Goal: Transaction & Acquisition: Purchase product/service

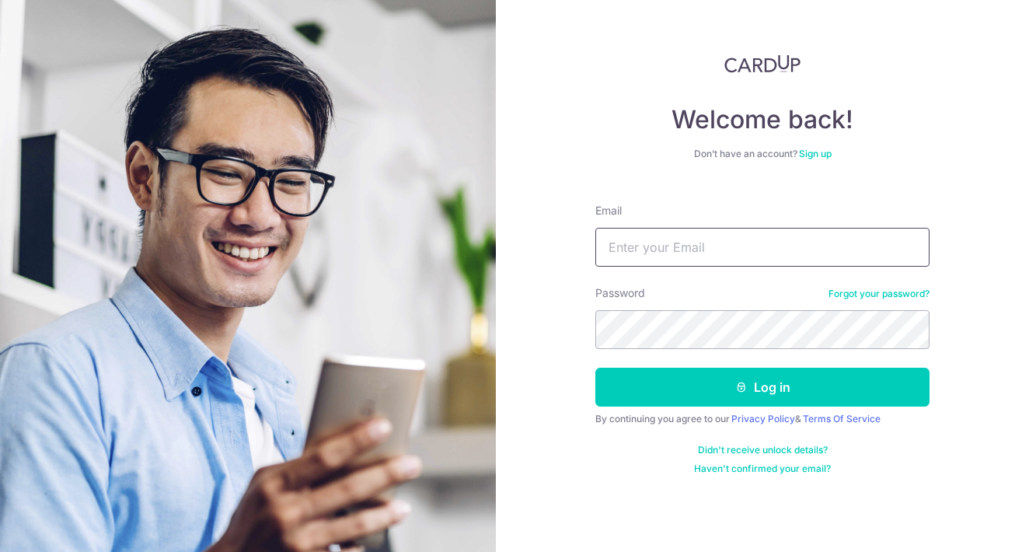
type input "[EMAIL_ADDRESS][DOMAIN_NAME]"
click at [763, 387] on button "Log in" at bounding box center [762, 387] width 334 height 39
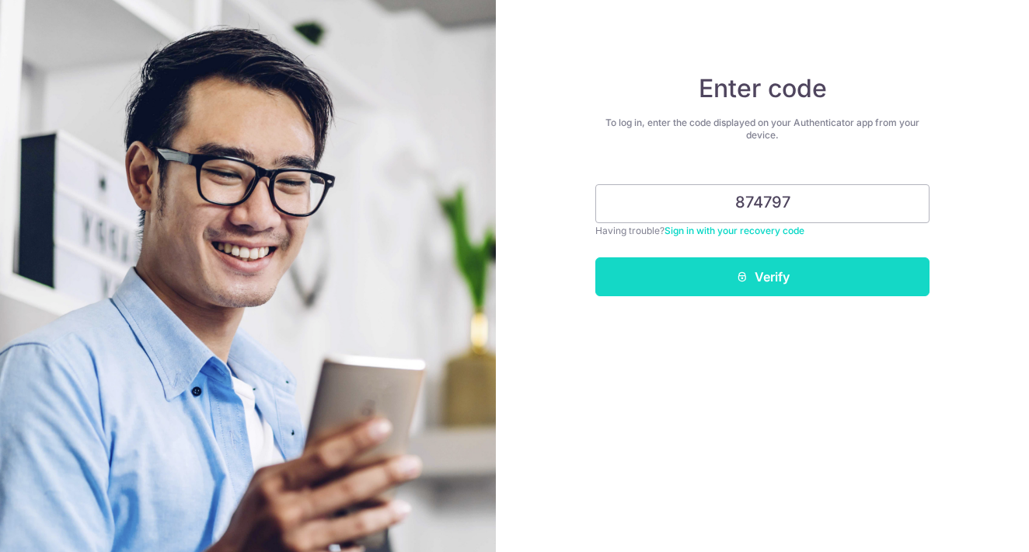
type input "874797"
click at [808, 271] on button "Verify" at bounding box center [762, 276] width 334 height 39
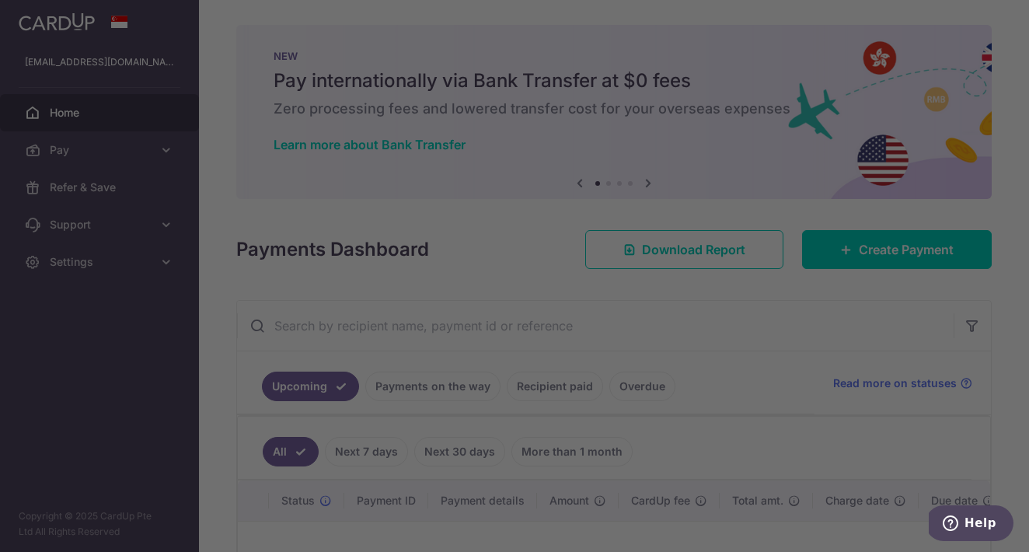
click at [159, 149] on div at bounding box center [519, 278] width 1039 height 557
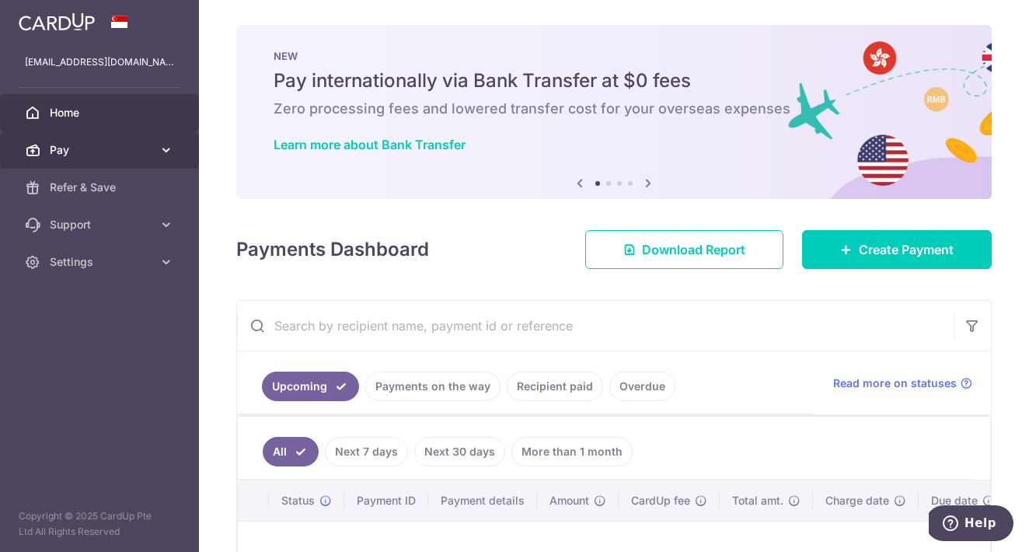
click at [159, 163] on link "Pay" at bounding box center [99, 149] width 199 height 37
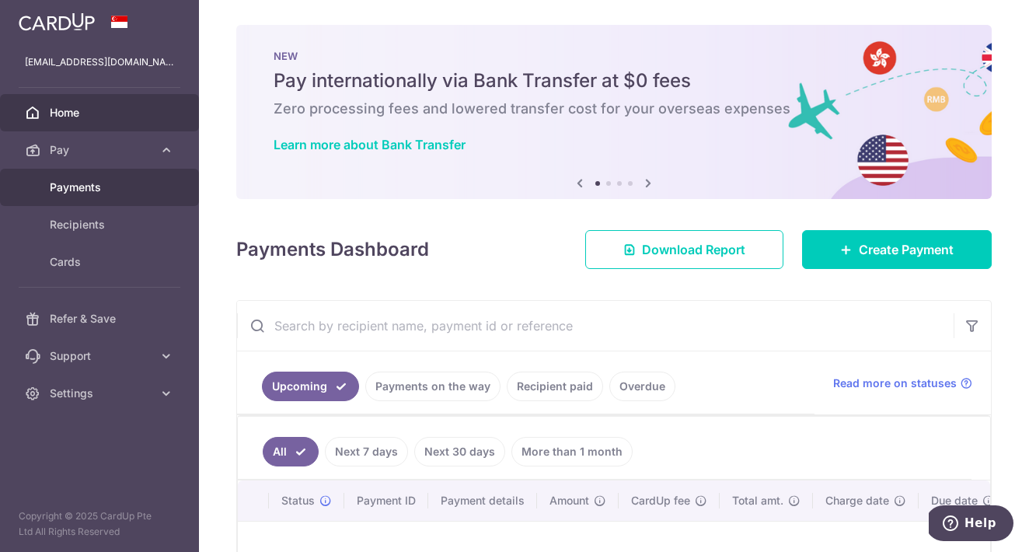
click at [92, 190] on span "Payments" at bounding box center [101, 188] width 103 height 16
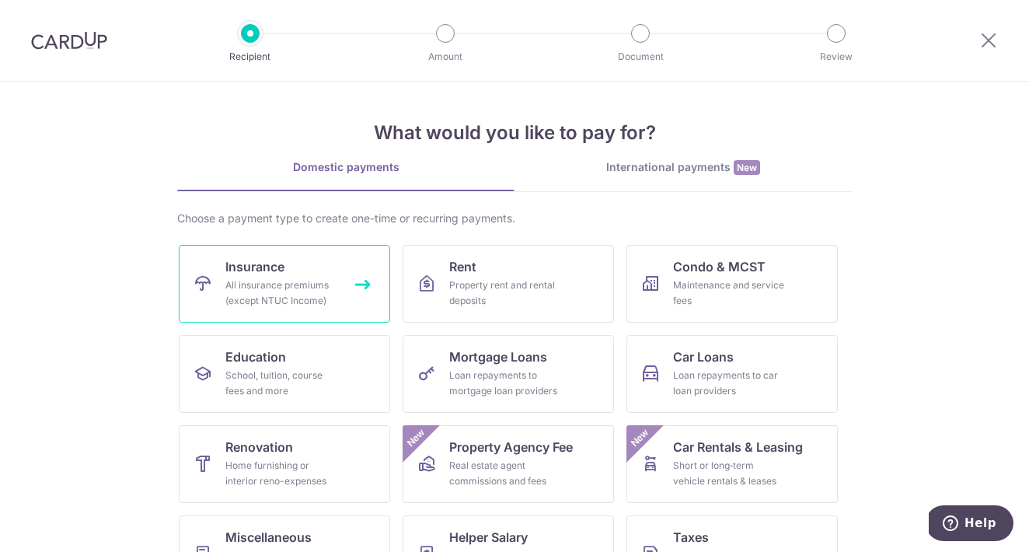
click at [293, 270] on link "Insurance All insurance premiums (except NTUC Income)" at bounding box center [284, 284] width 211 height 78
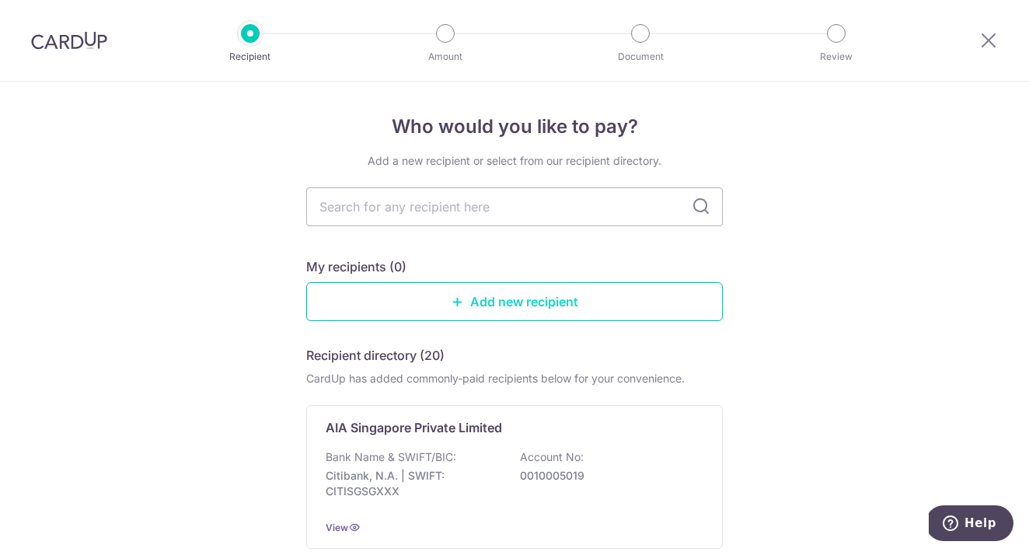
click at [578, 309] on link "Add new recipient" at bounding box center [514, 301] width 417 height 39
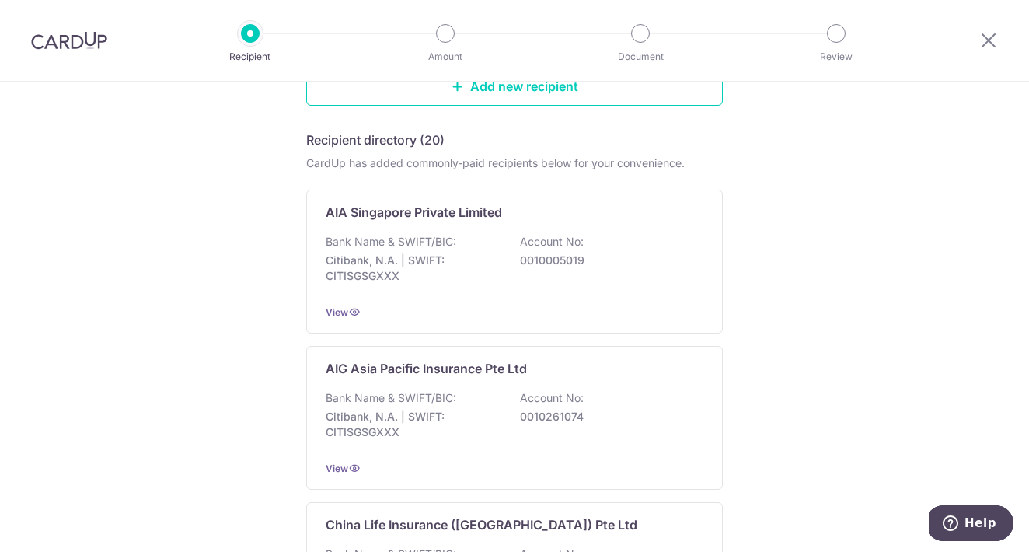
scroll to position [221, 0]
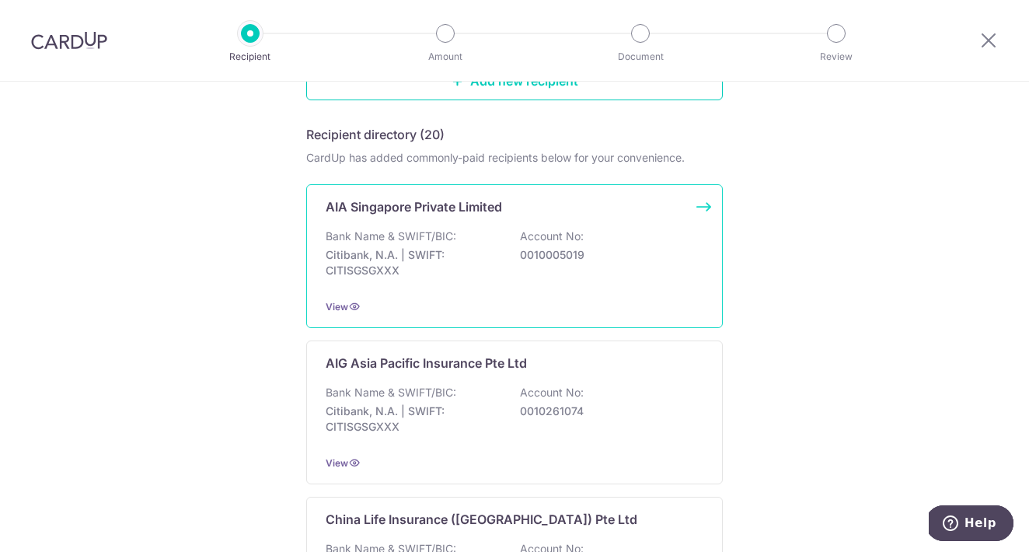
click at [630, 260] on p "0010005019" at bounding box center [607, 255] width 174 height 16
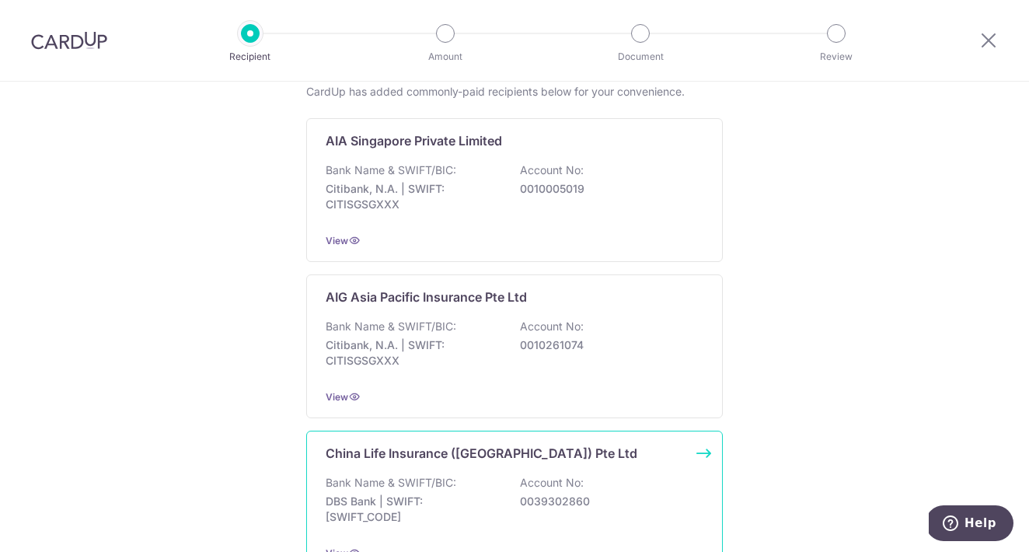
scroll to position [288, 0]
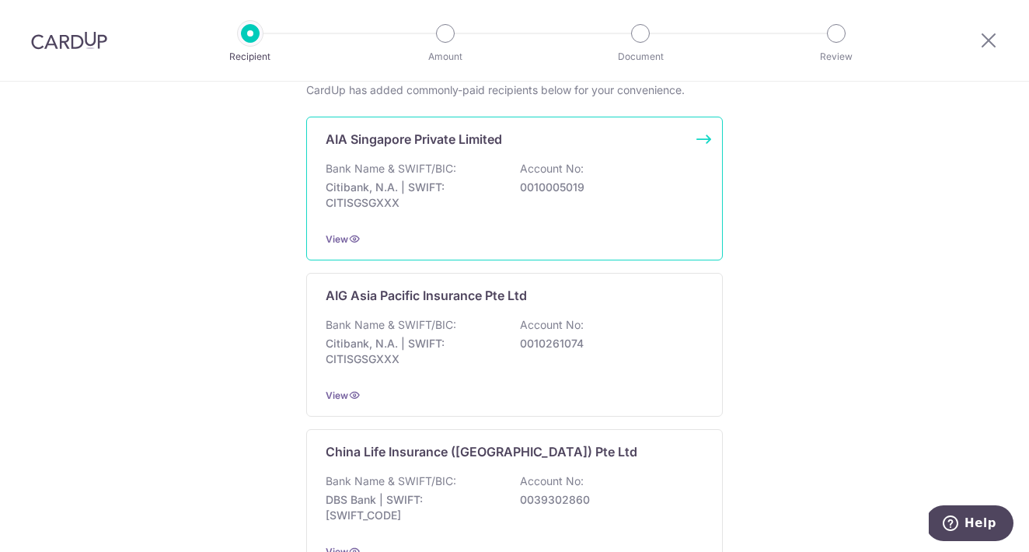
click at [595, 169] on div "Bank Name & SWIFT/BIC: Citibank, N.A. | SWIFT: CITISGSGXXX Account No: 00100050…" at bounding box center [515, 190] width 378 height 58
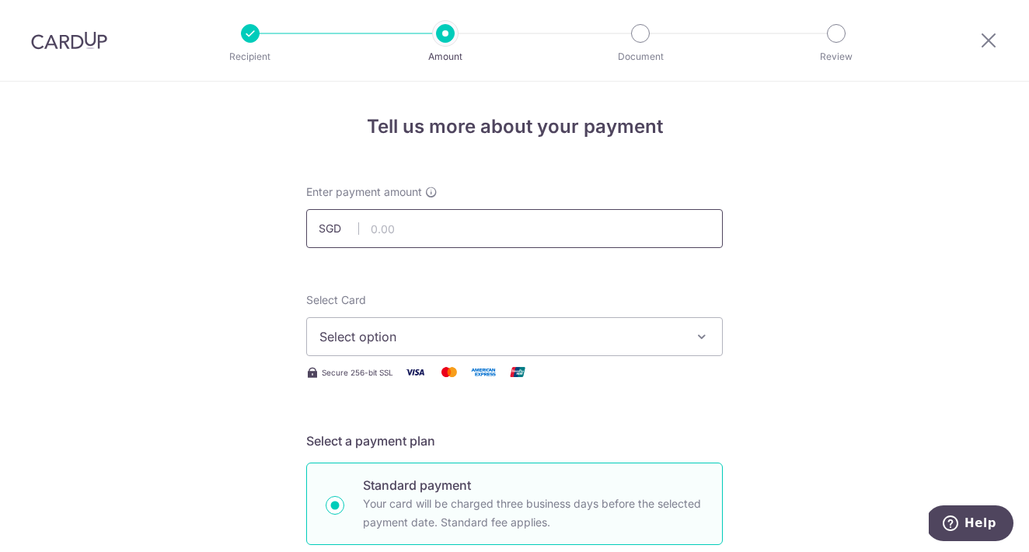
click at [508, 220] on input "text" at bounding box center [514, 228] width 417 height 39
click at [403, 239] on input "text" at bounding box center [514, 228] width 417 height 39
type input "3,135.00"
click at [439, 326] on button "Select option" at bounding box center [514, 336] width 417 height 39
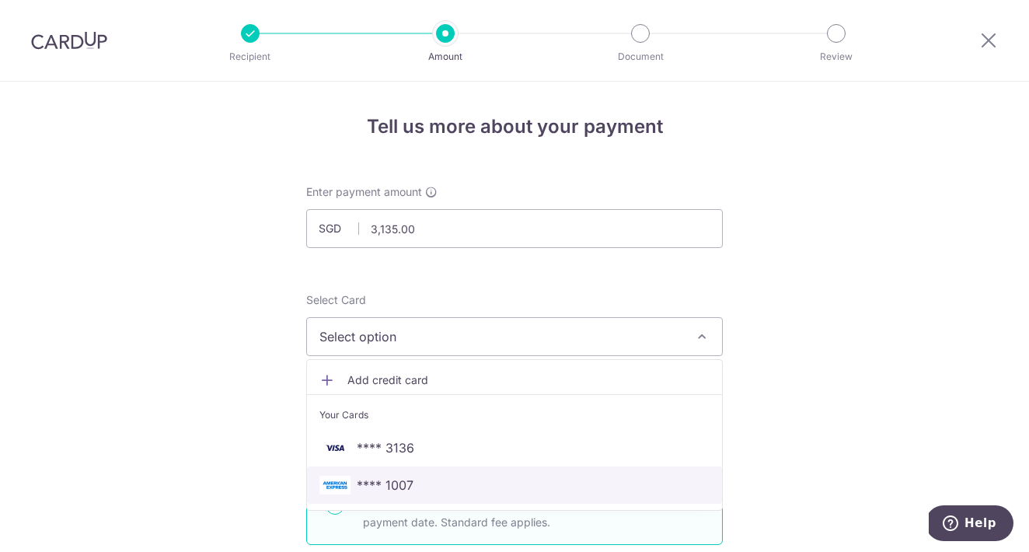
click at [403, 489] on span "**** 1007" at bounding box center [385, 485] width 57 height 19
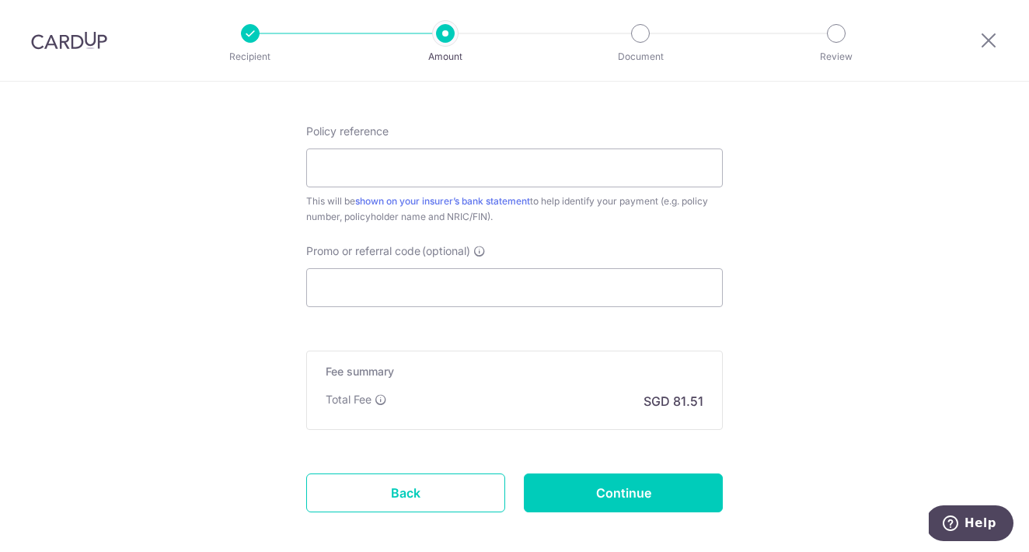
scroll to position [868, 0]
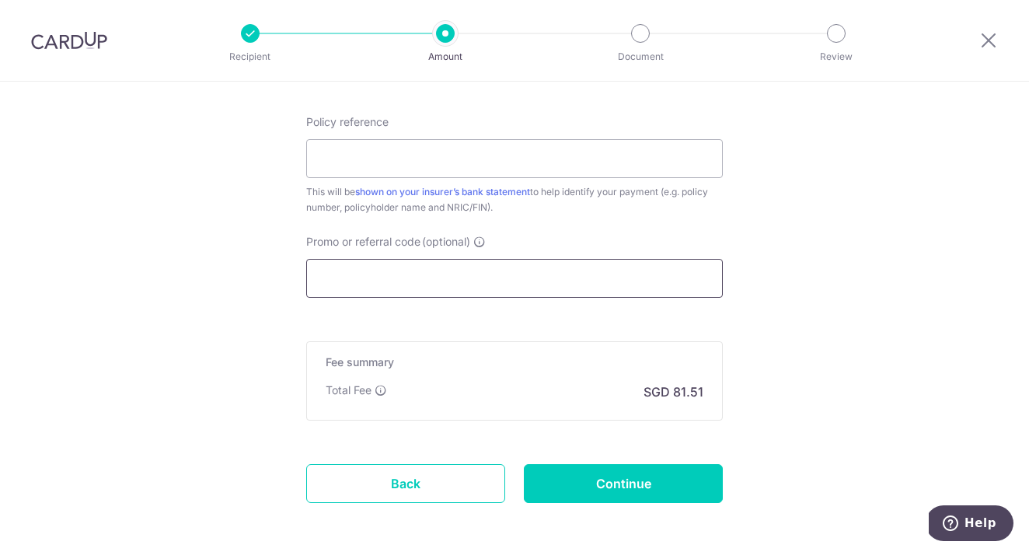
click at [417, 278] on input "Promo or referral code (optional)" at bounding box center [514, 278] width 417 height 39
paste input "25AMEX18"
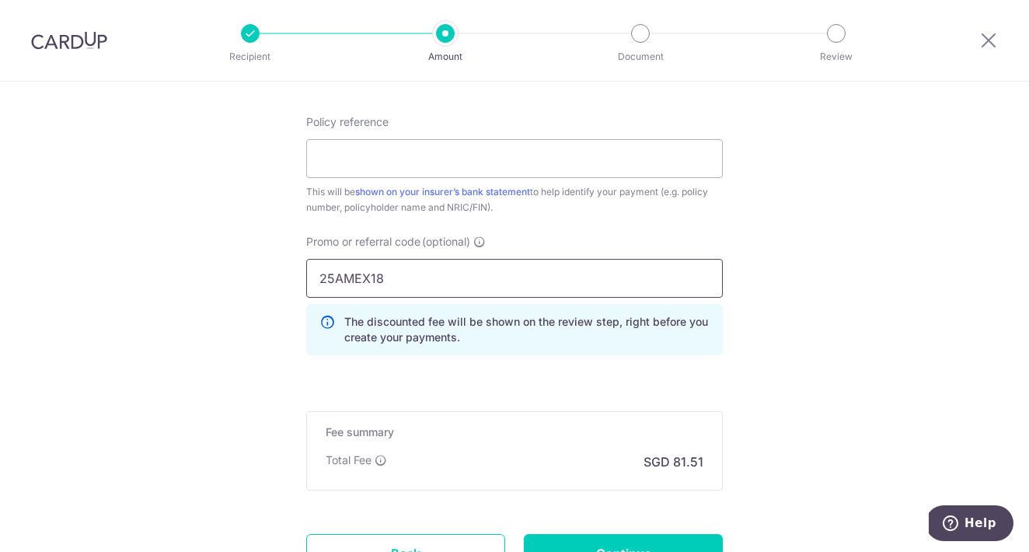
type input "25AMEX18"
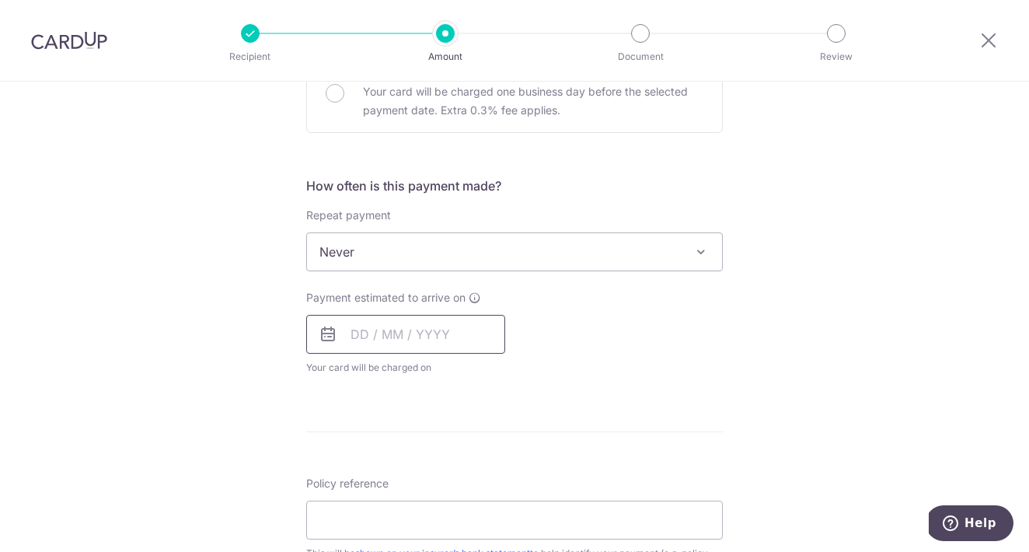
scroll to position [516, 0]
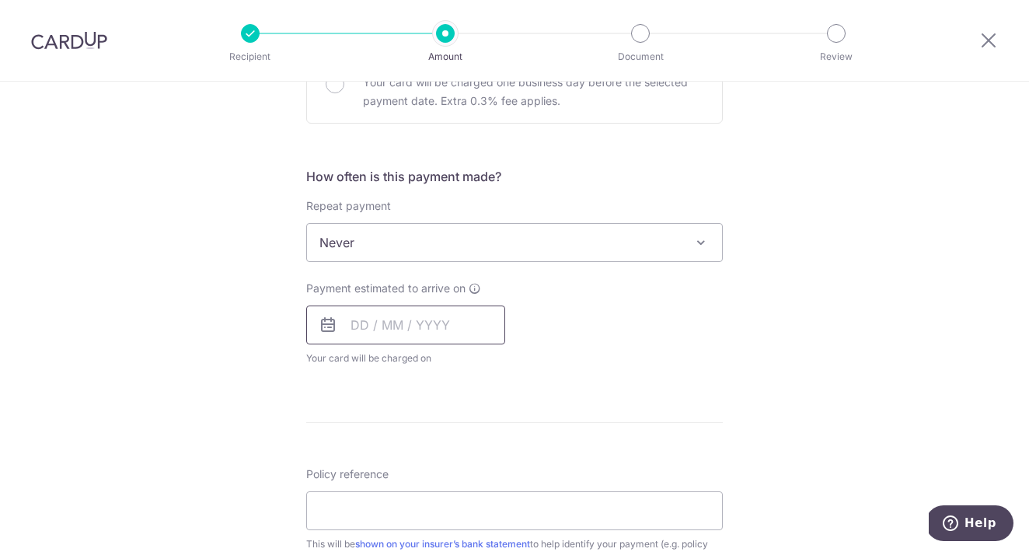
click at [402, 331] on input "text" at bounding box center [405, 324] width 199 height 39
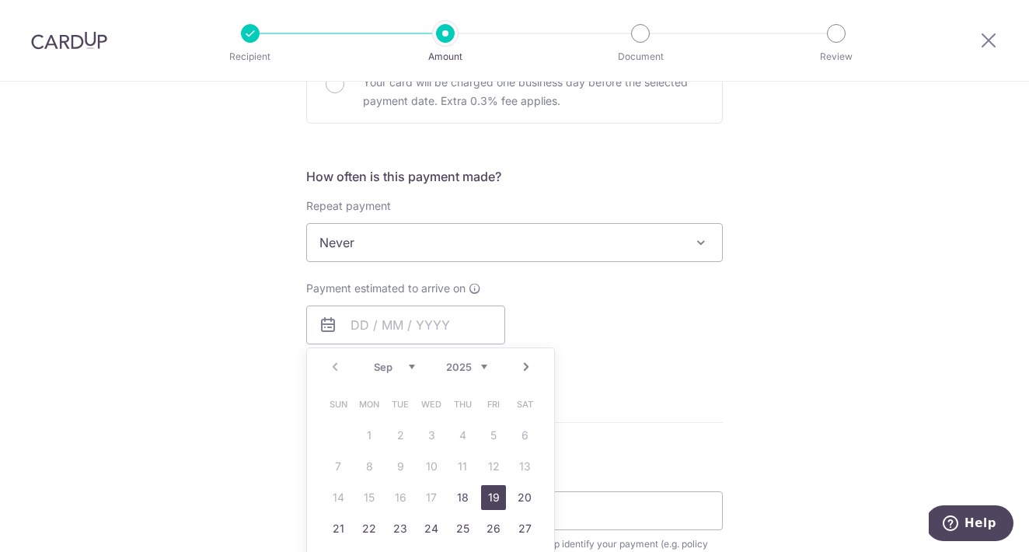
click at [493, 497] on link "19" at bounding box center [493, 497] width 25 height 25
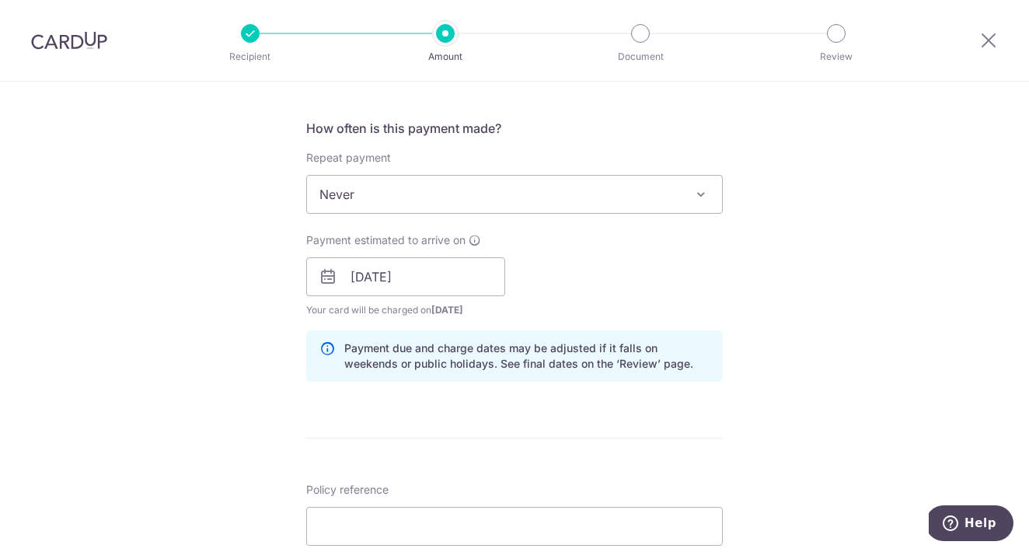
scroll to position [567, 0]
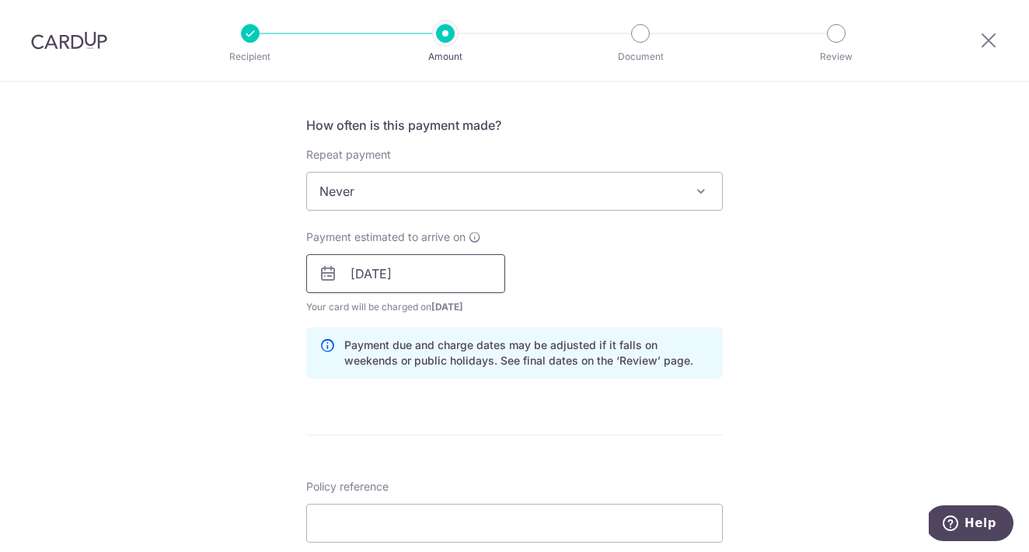
click at [448, 280] on input "[DATE]" at bounding box center [405, 273] width 199 height 39
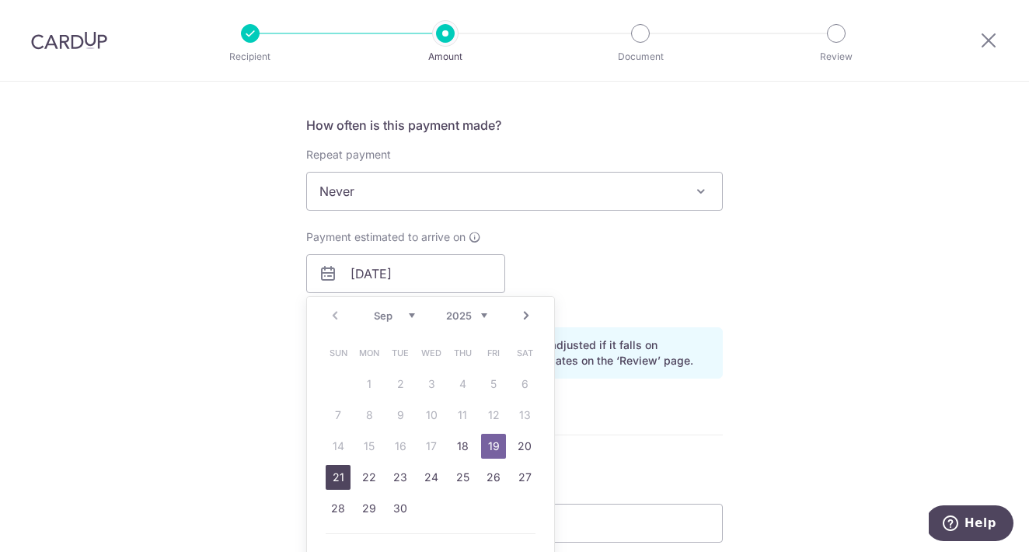
click at [341, 479] on link "21" at bounding box center [338, 477] width 25 height 25
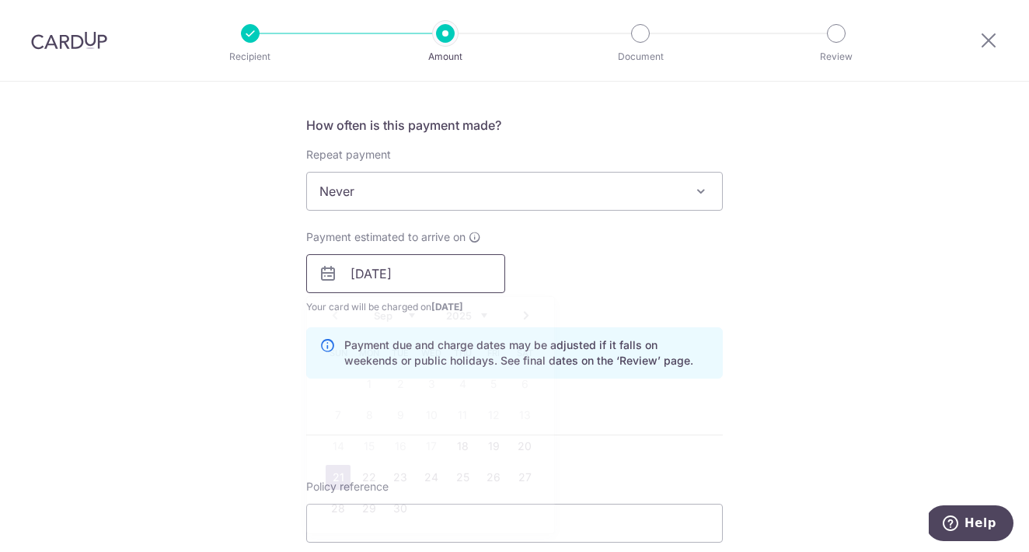
click at [454, 272] on input "[DATE]" at bounding box center [405, 273] width 199 height 39
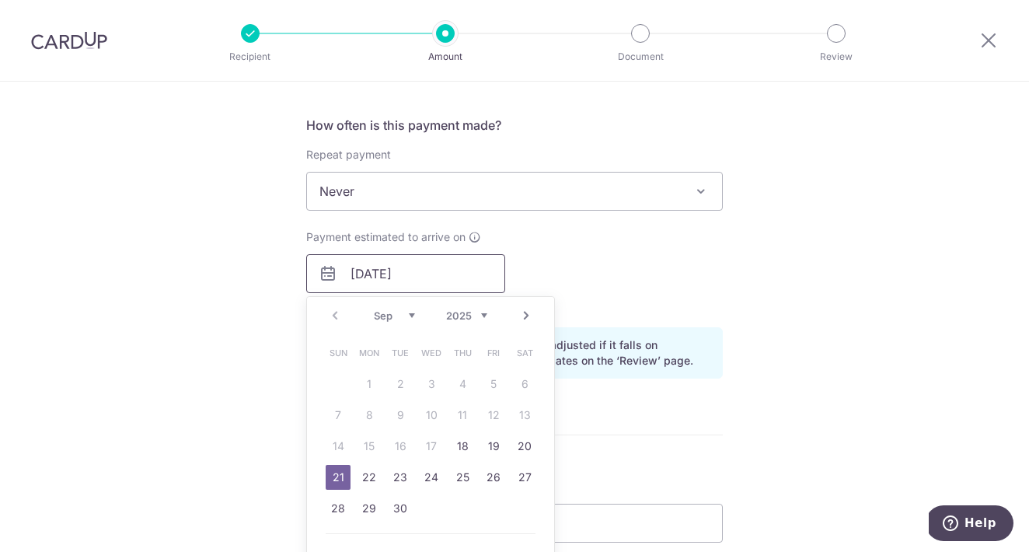
click at [454, 272] on input "[DATE]" at bounding box center [405, 273] width 199 height 39
click at [493, 444] on link "19" at bounding box center [493, 446] width 25 height 25
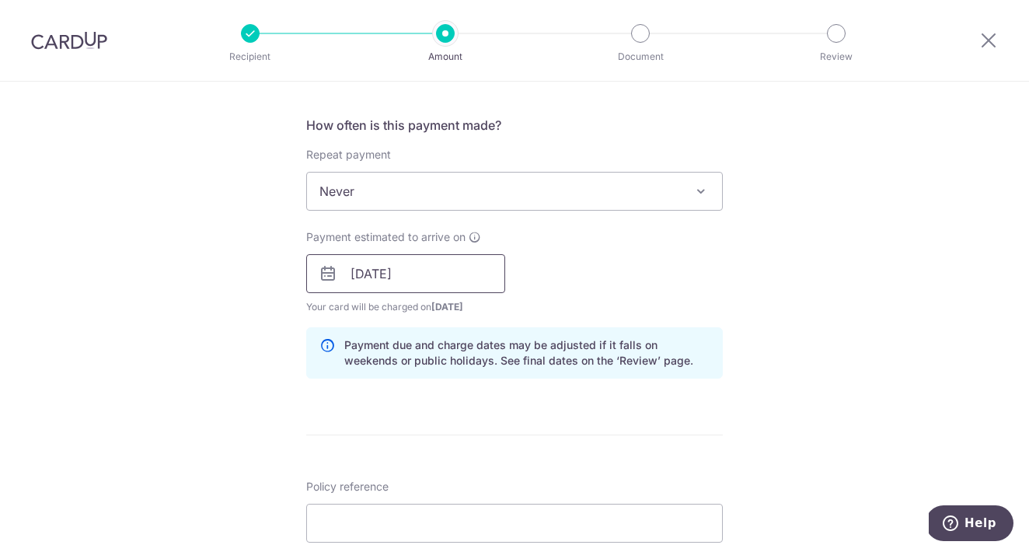
click at [466, 277] on input "[DATE]" at bounding box center [405, 273] width 199 height 39
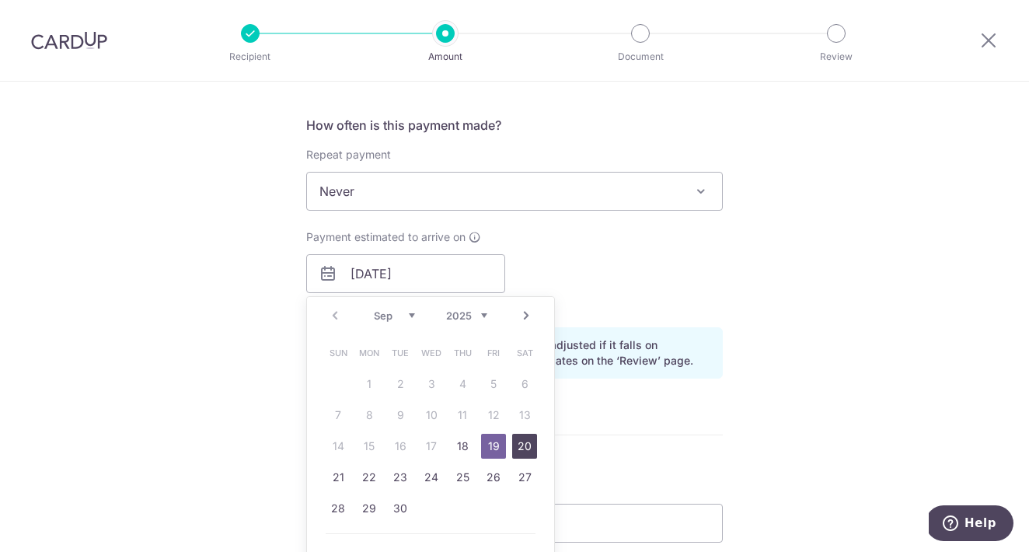
click at [522, 439] on link "20" at bounding box center [524, 446] width 25 height 25
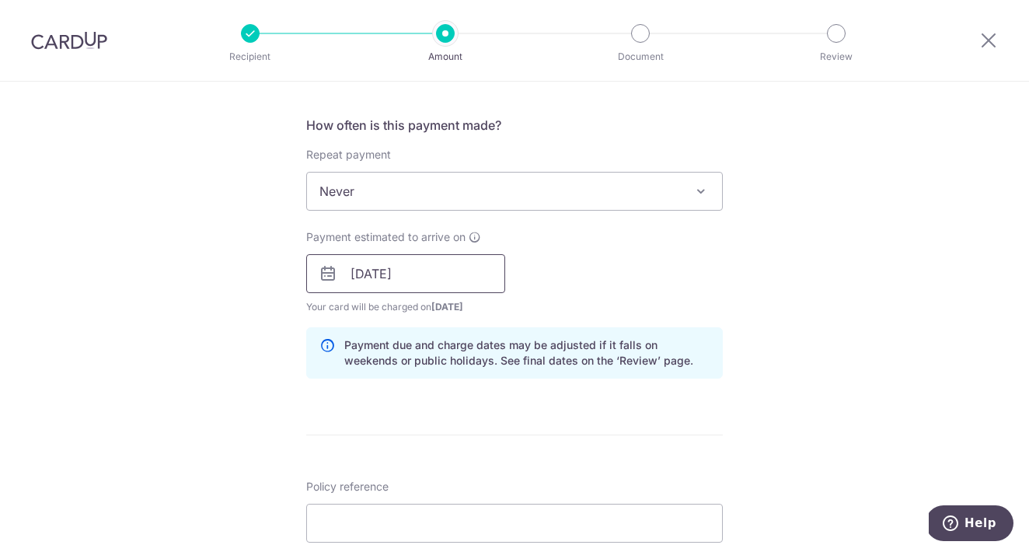
click at [466, 275] on input "[DATE]" at bounding box center [405, 273] width 199 height 39
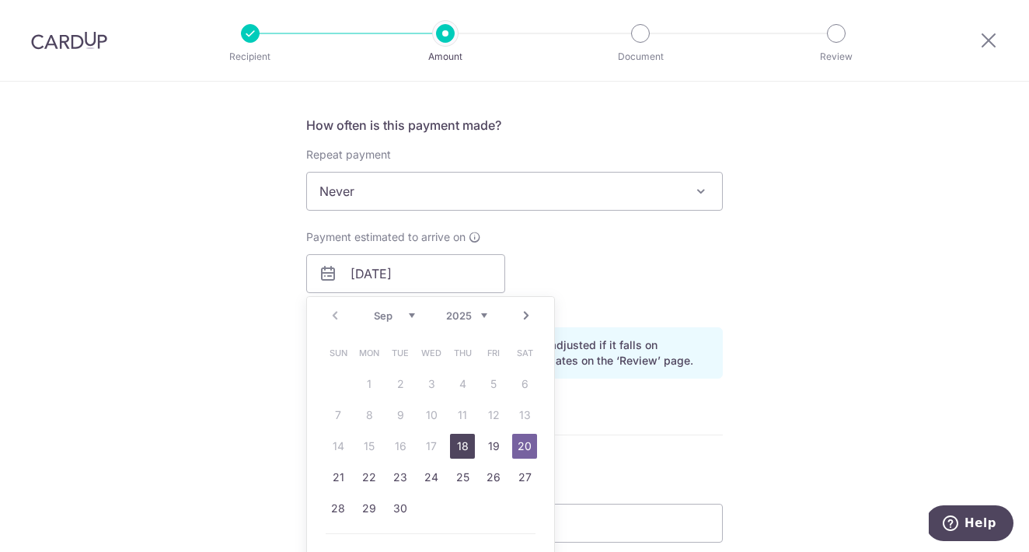
click at [464, 444] on link "18" at bounding box center [462, 446] width 25 height 25
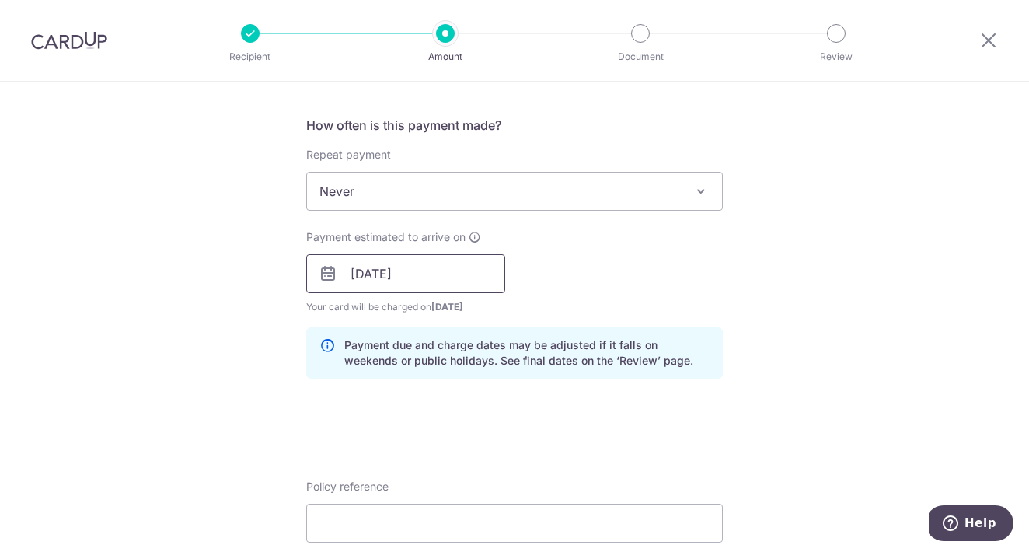
click at [479, 270] on input "[DATE]" at bounding box center [405, 273] width 199 height 39
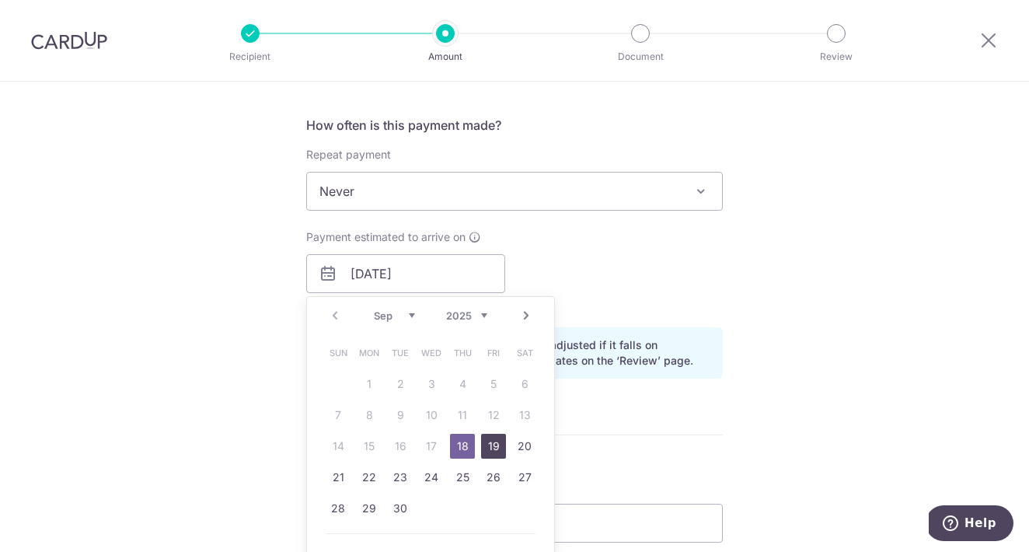
click at [494, 442] on link "19" at bounding box center [493, 446] width 25 height 25
type input "[DATE]"
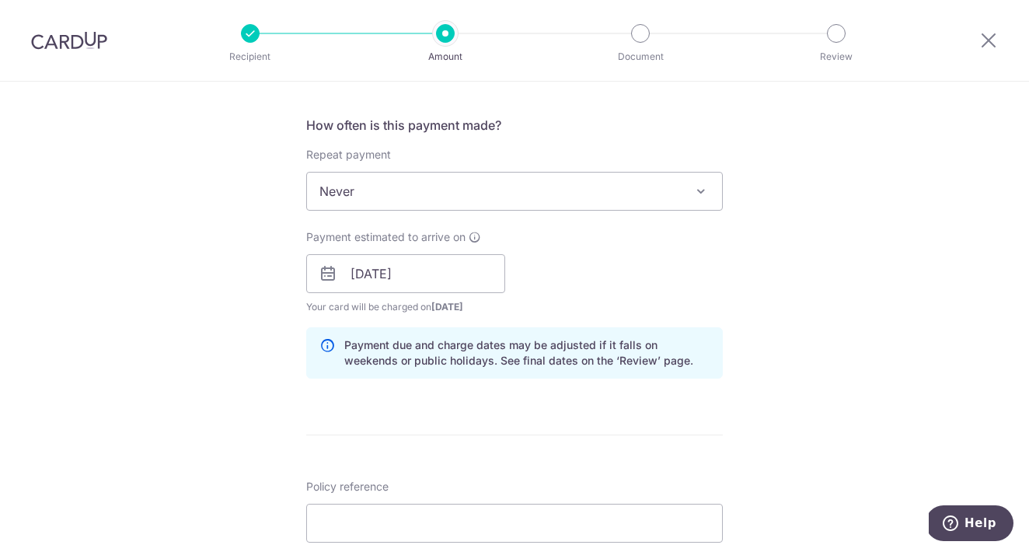
click at [572, 421] on form "Enter payment amount SGD 3,135.00 3135.00 Select Card **** 1007 Add credit card…" at bounding box center [514, 299] width 417 height 1364
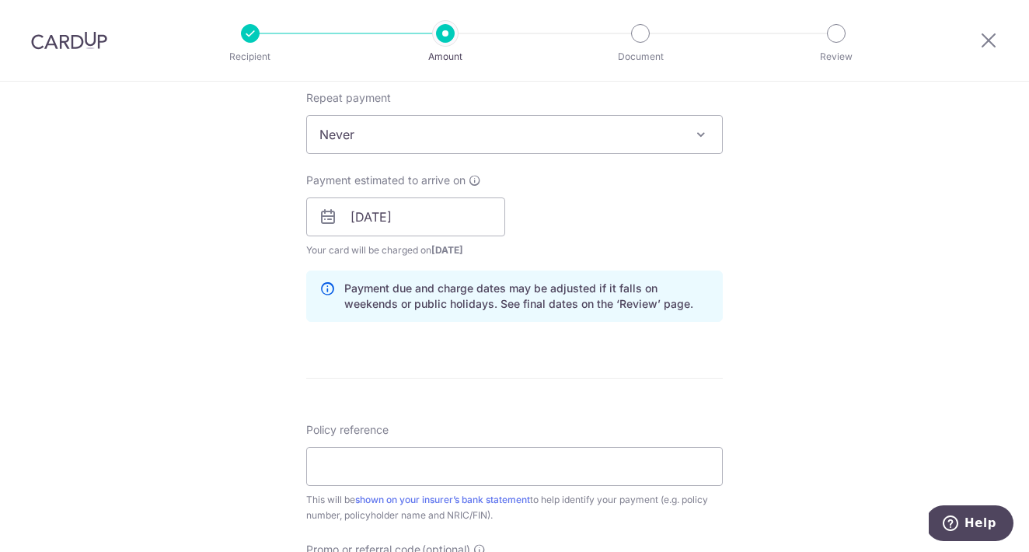
scroll to position [653, 0]
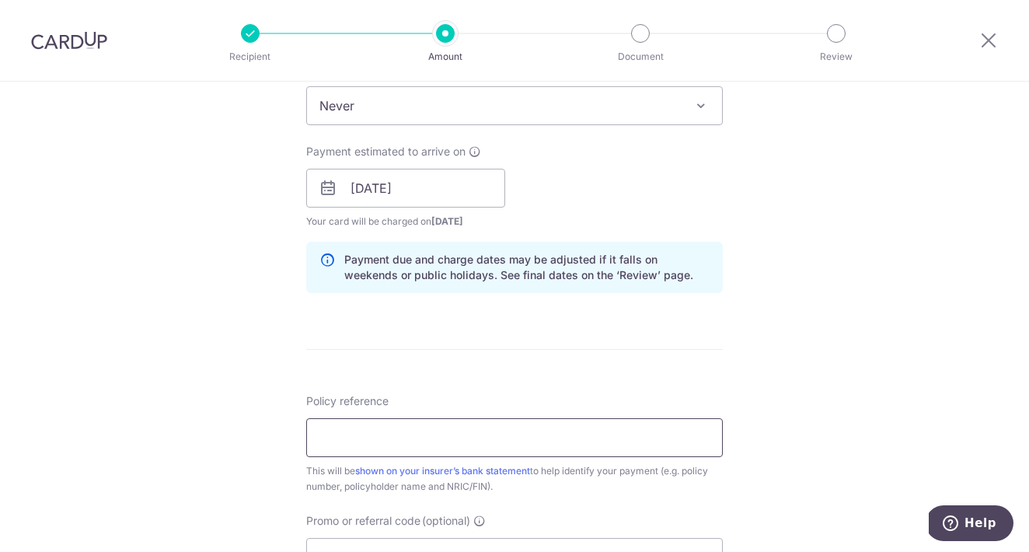
click at [539, 453] on input "Policy reference" at bounding box center [514, 437] width 417 height 39
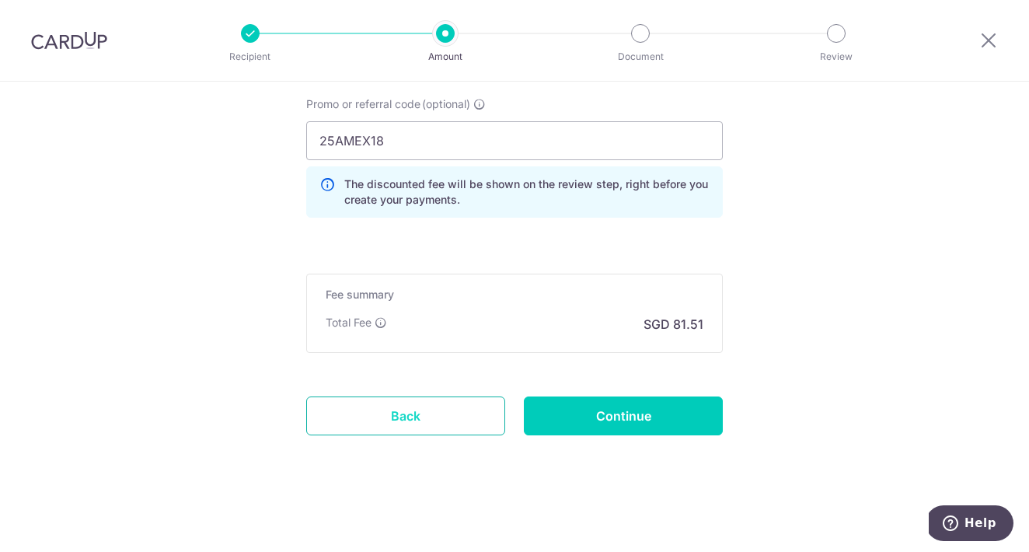
scroll to position [1070, 0]
type input "L549161413"
click at [658, 421] on input "Continue" at bounding box center [623, 415] width 199 height 39
type input "Create Schedule"
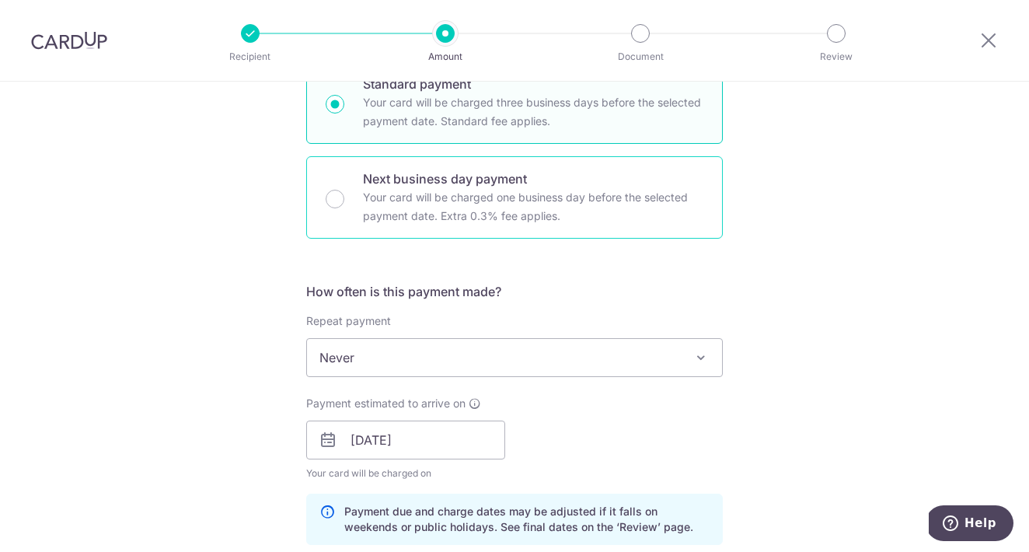
scroll to position [637, 0]
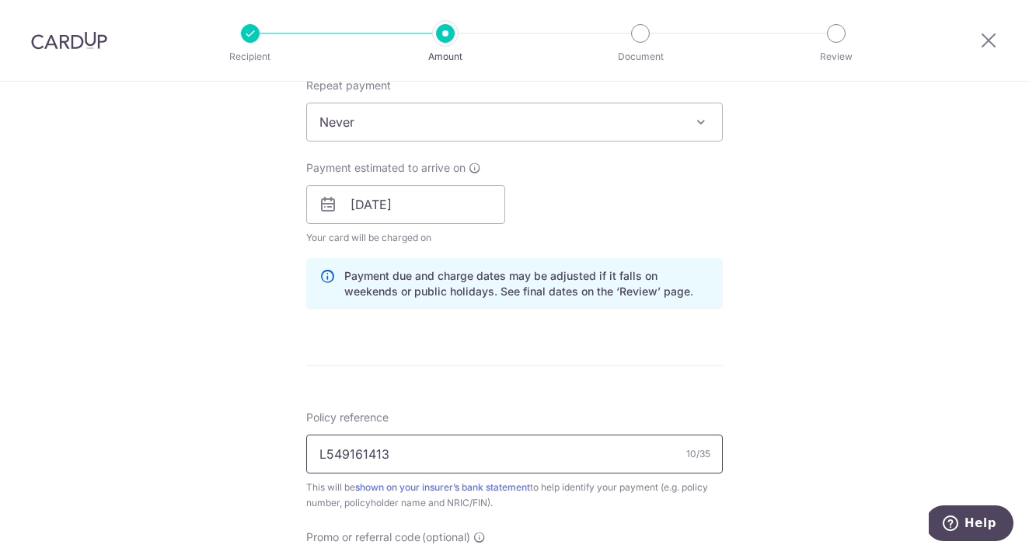
click at [401, 460] on input "L549161413" at bounding box center [514, 454] width 417 height 39
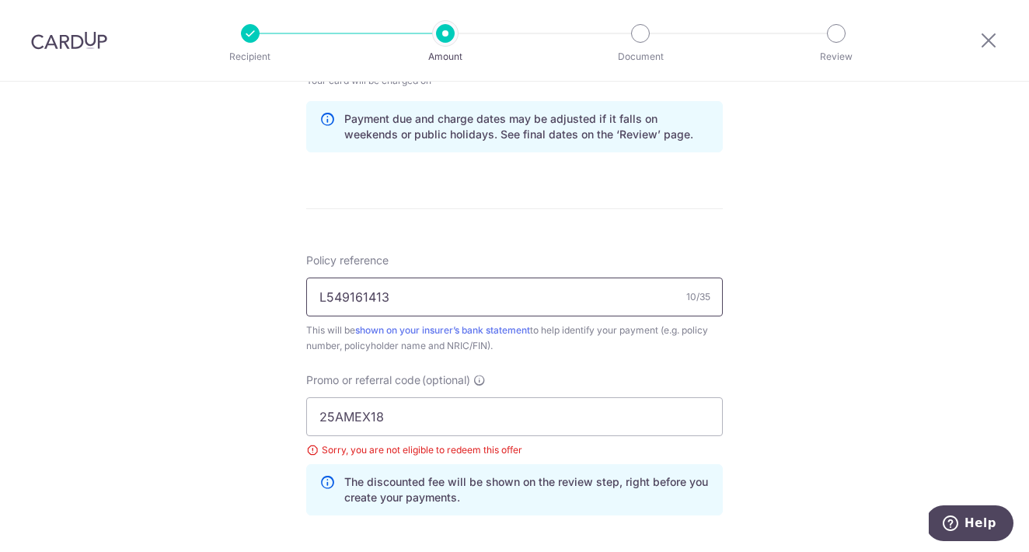
scroll to position [797, 0]
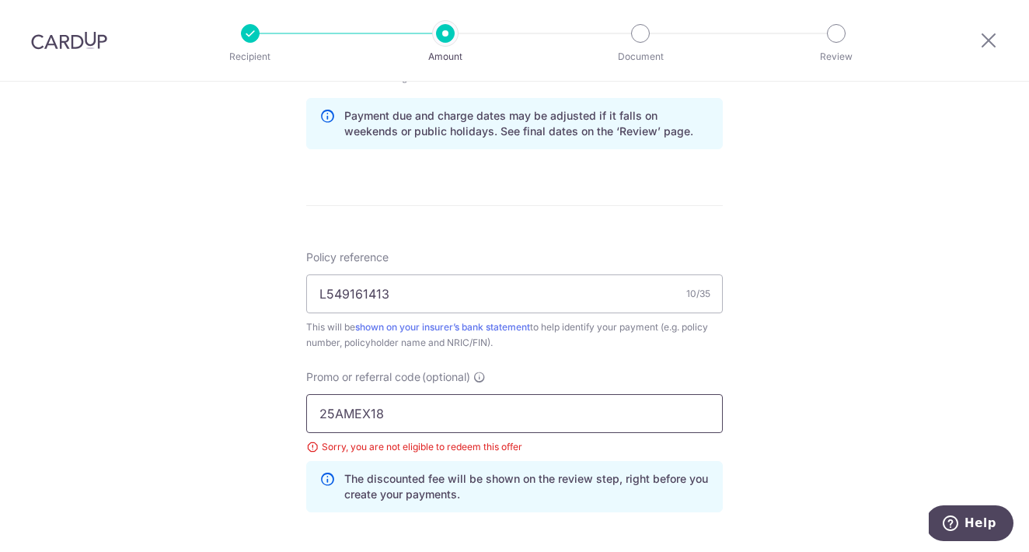
click at [402, 422] on input "25AMEX18" at bounding box center [514, 413] width 417 height 39
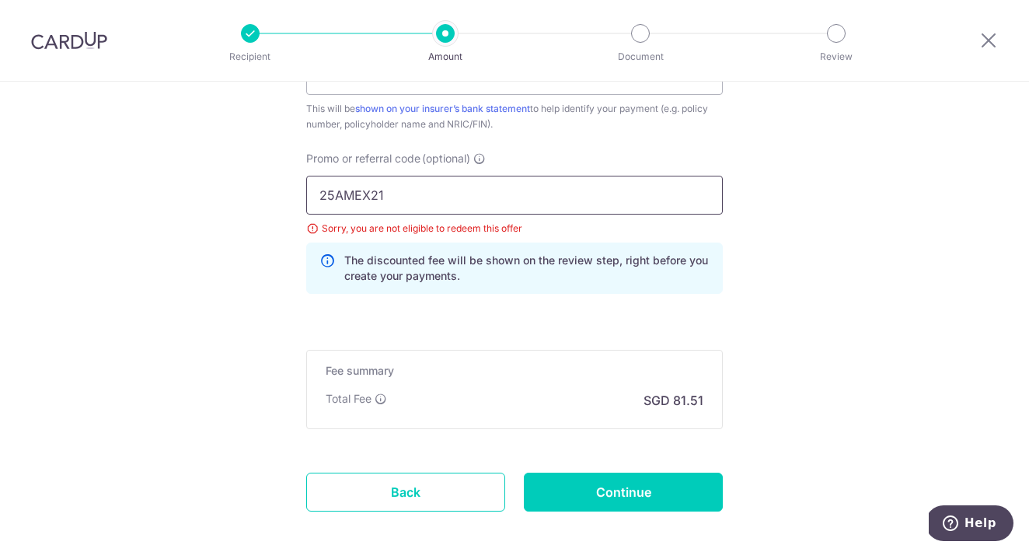
scroll to position [1020, 0]
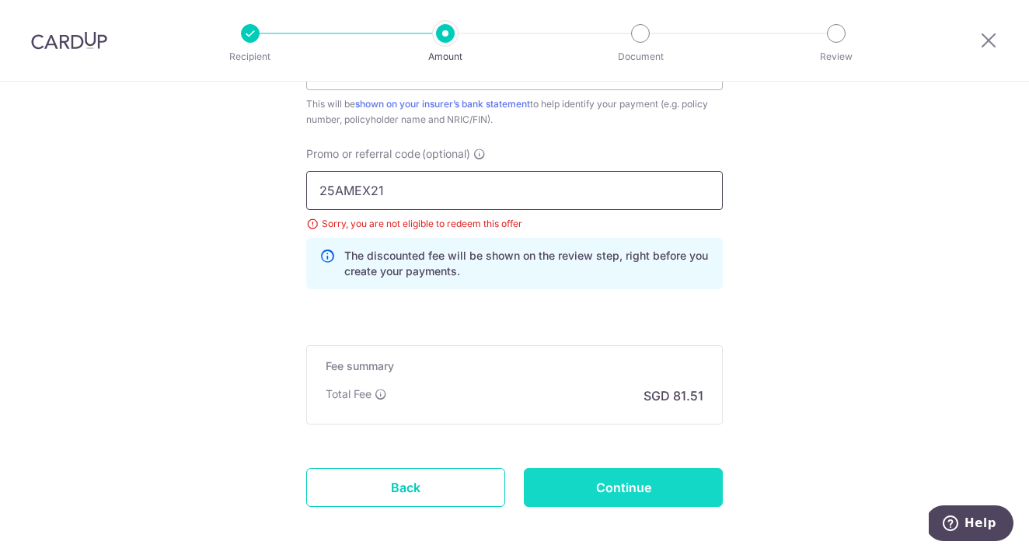
type input "25AMEX21"
click at [658, 485] on input "Continue" at bounding box center [623, 487] width 199 height 39
type input "Update Schedule"
